Goal: Transaction & Acquisition: Purchase product/service

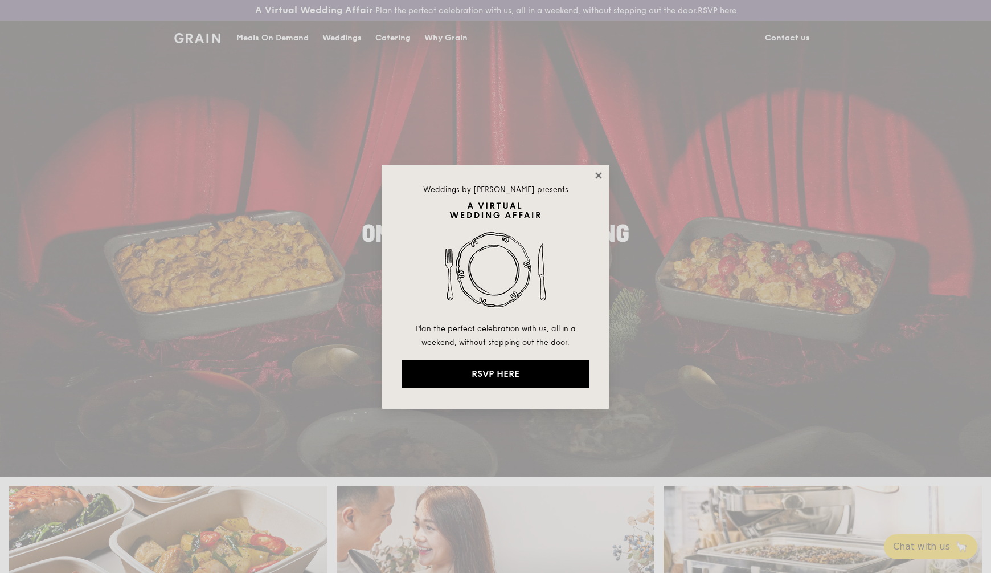
click at [600, 173] on icon at bounding box center [599, 175] width 10 height 10
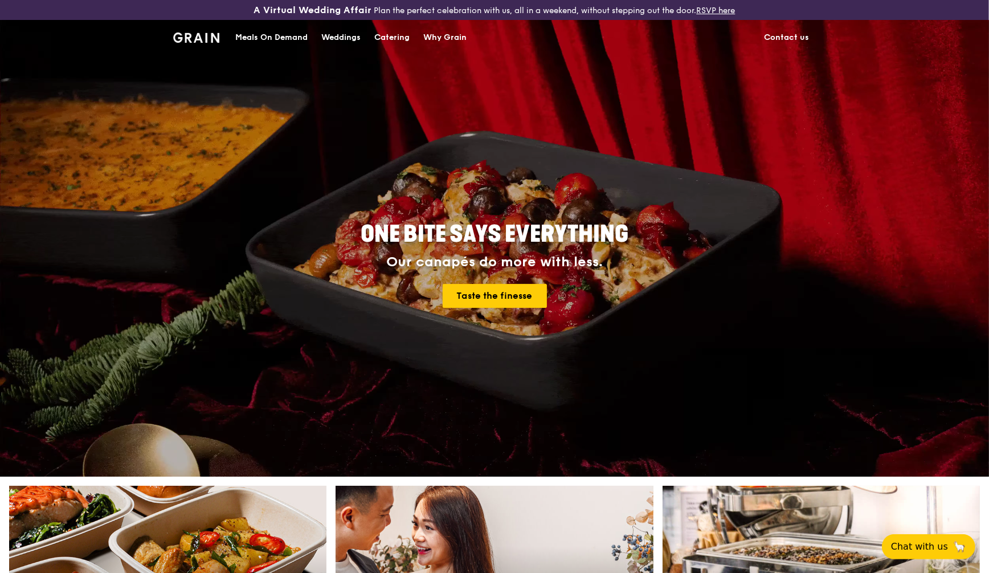
click at [263, 39] on div "Meals On Demand" at bounding box center [271, 38] width 72 height 34
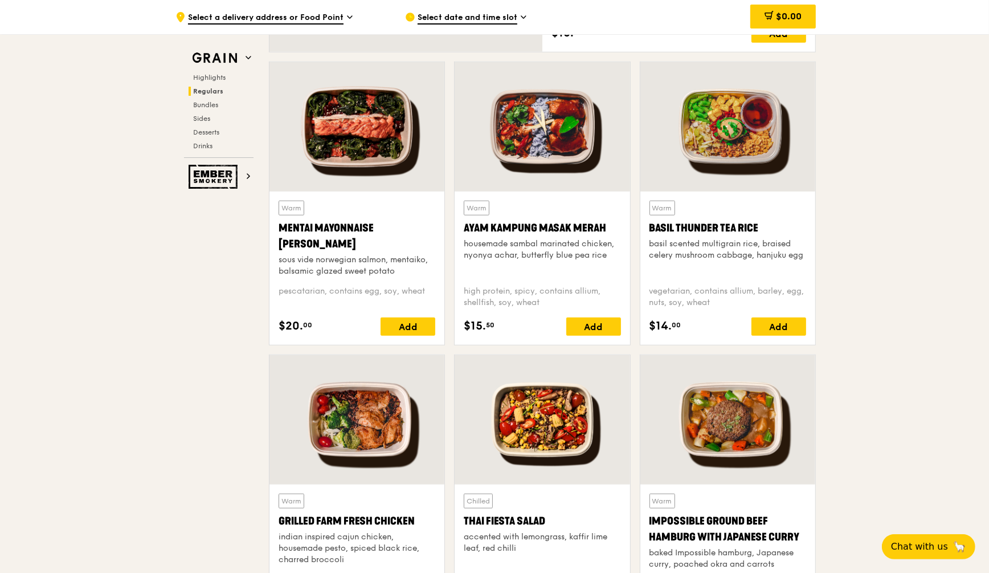
scroll to position [998, 0]
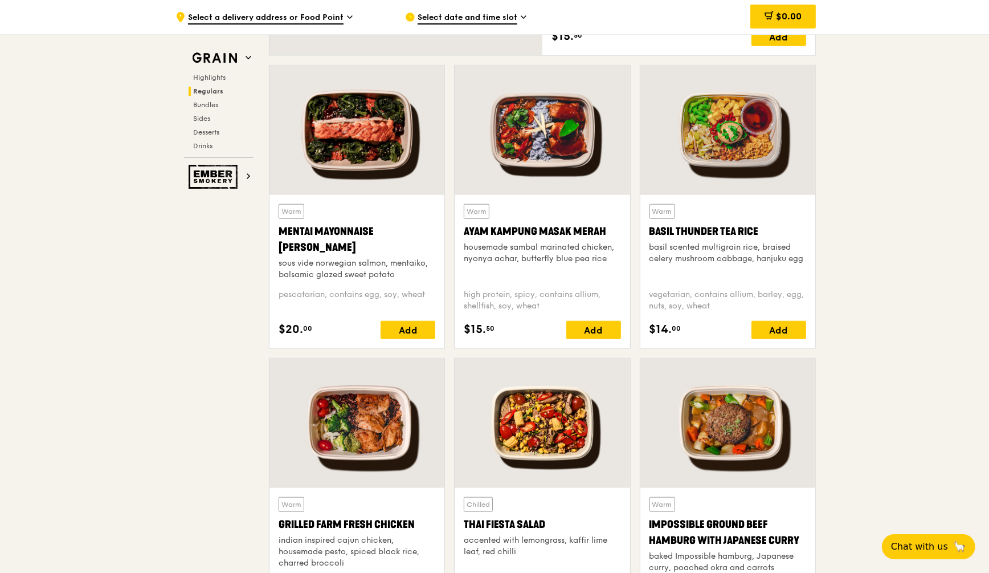
click at [735, 141] on div at bounding box center [727, 130] width 175 height 129
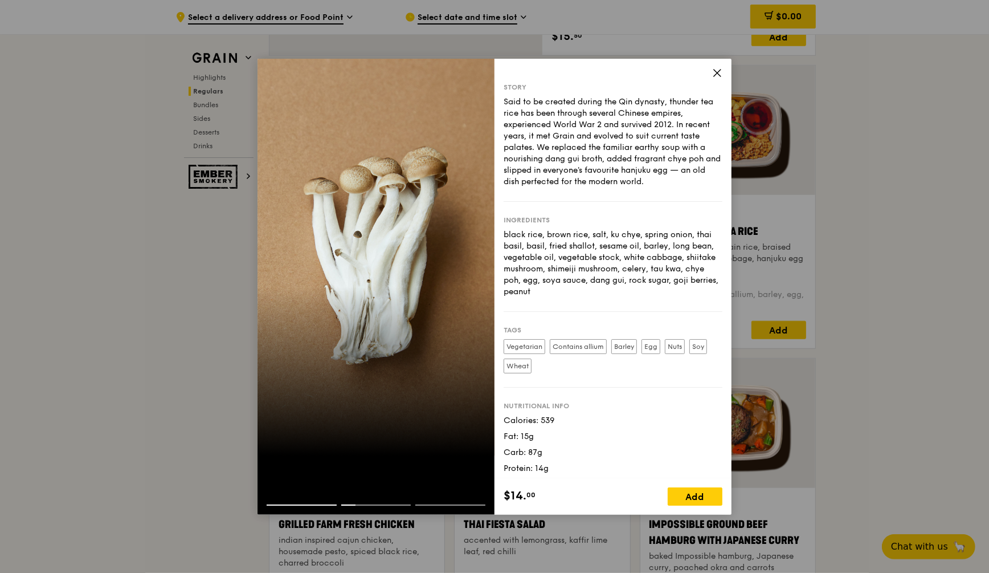
click at [719, 72] on icon at bounding box center [717, 73] width 10 height 10
